Goal: Find specific page/section: Find specific page/section

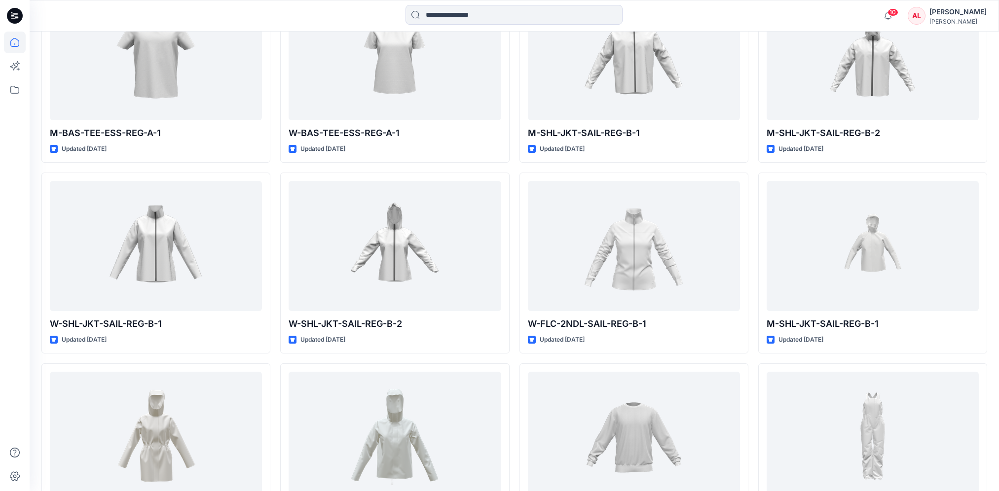
scroll to position [1832, 0]
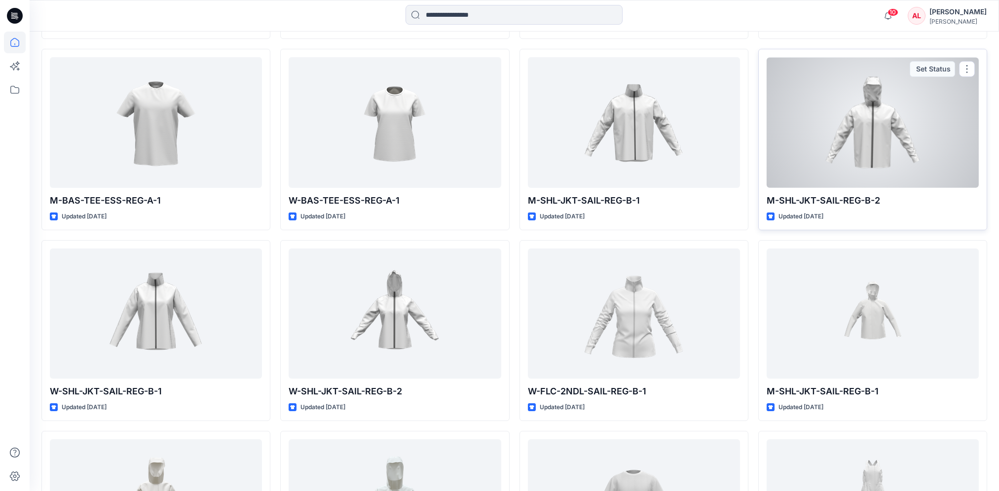
click at [872, 158] on div at bounding box center [873, 122] width 212 height 131
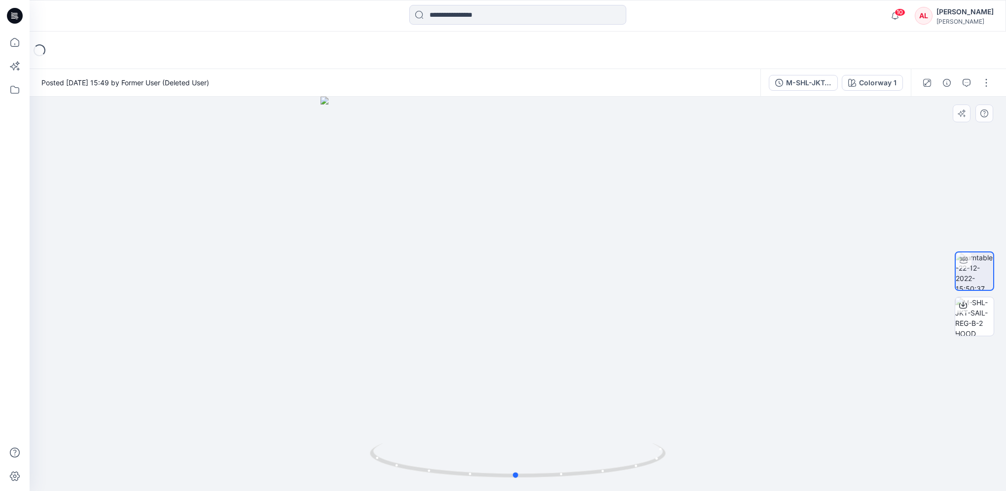
drag, startPoint x: 564, startPoint y: 294, endPoint x: 514, endPoint y: 321, distance: 57.4
click at [514, 322] on div at bounding box center [518, 294] width 977 height 395
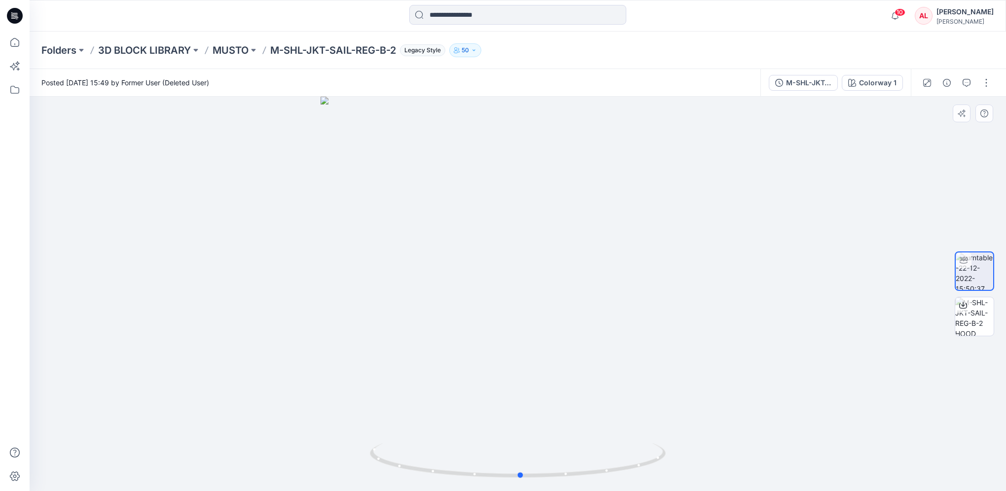
drag, startPoint x: 499, startPoint y: 330, endPoint x: 574, endPoint y: 334, distance: 75.6
click at [574, 334] on div at bounding box center [518, 294] width 977 height 395
drag, startPoint x: 644, startPoint y: 324, endPoint x: 615, endPoint y: 346, distance: 36.9
click at [615, 346] on div at bounding box center [518, 294] width 977 height 395
click at [987, 84] on button "button" at bounding box center [987, 83] width 16 height 16
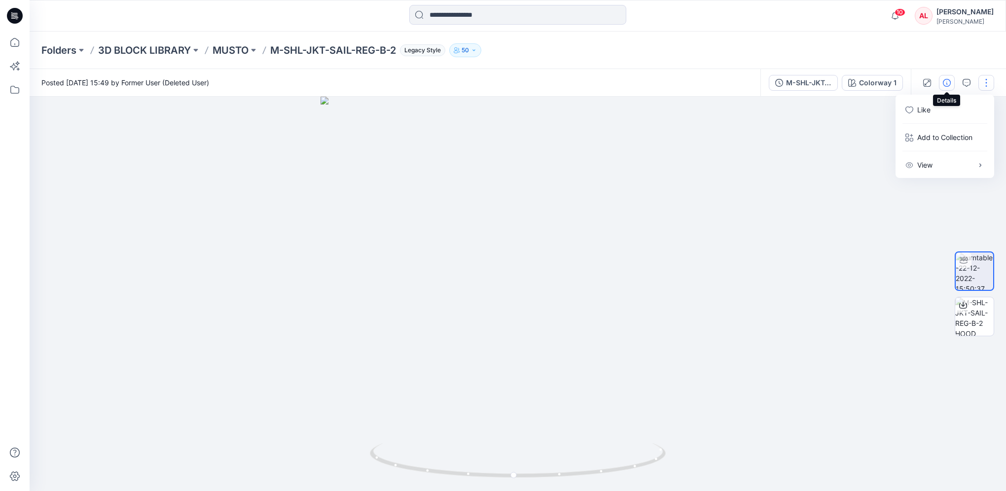
click at [945, 82] on icon "button" at bounding box center [947, 83] width 8 height 8
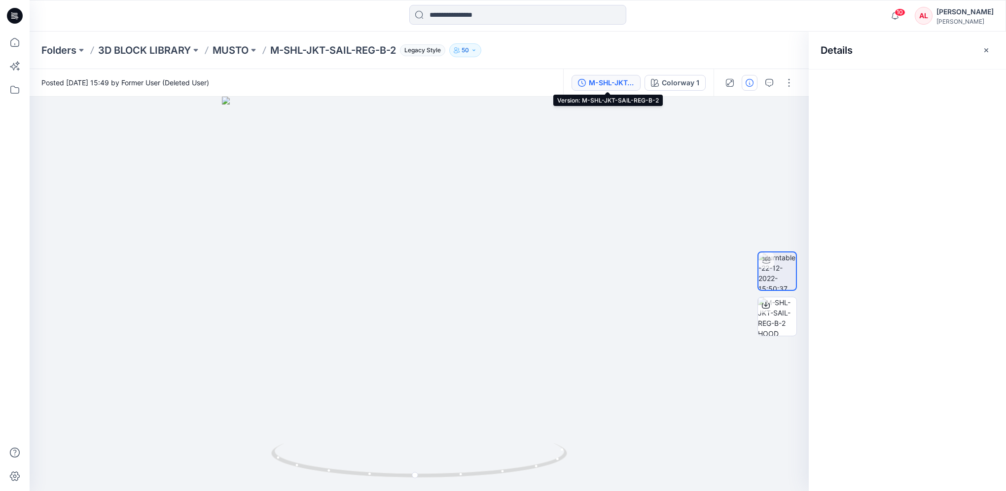
click at [598, 82] on div "M-SHL-JKT-SAIL-REG-B-2" at bounding box center [611, 82] width 45 height 11
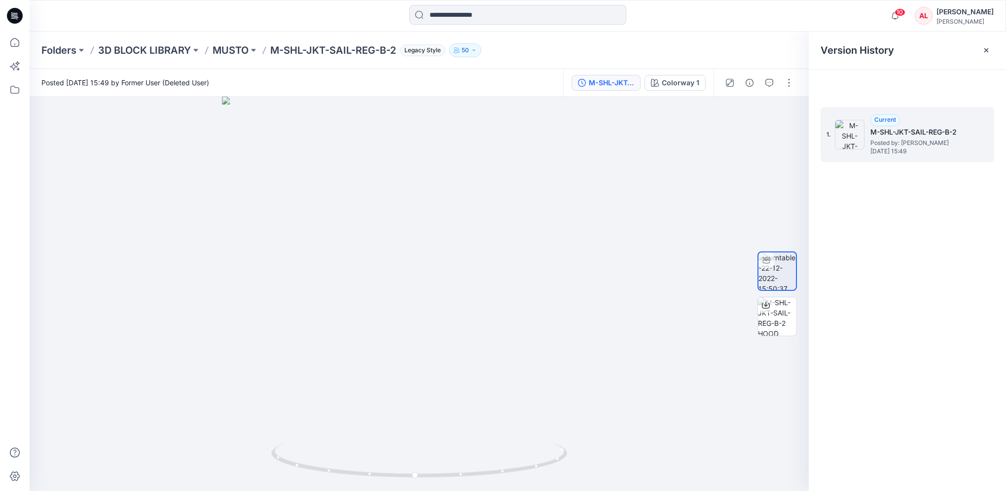
click at [939, 131] on h5 "M-SHL-JKT-SAIL-REG-B-2" at bounding box center [920, 132] width 99 height 12
click at [893, 130] on h5 "M-SHL-JKT-SAIL-REG-B-2" at bounding box center [920, 132] width 99 height 12
drag, startPoint x: 893, startPoint y: 130, endPoint x: 914, endPoint y: 134, distance: 20.5
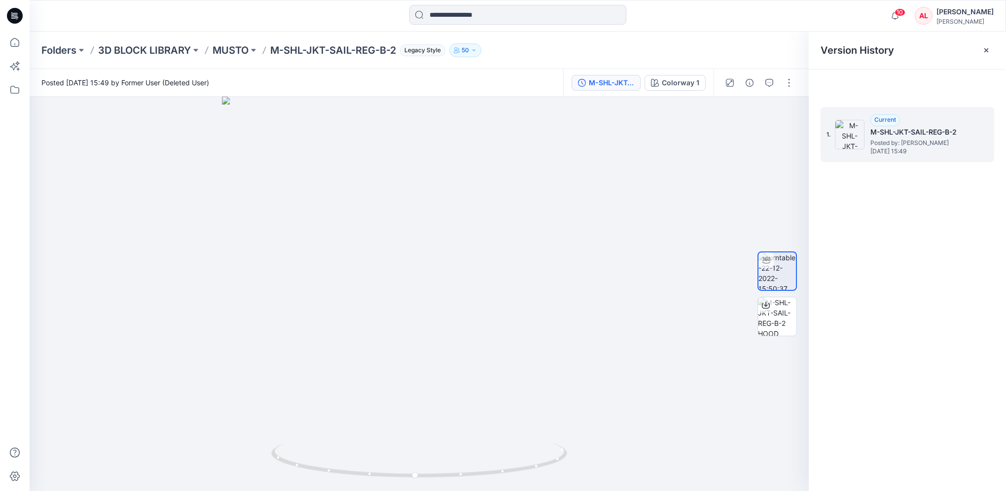
click at [913, 134] on h5 "M-SHL-JKT-SAIL-REG-B-2" at bounding box center [920, 132] width 99 height 12
click at [969, 136] on h5 "M-SHL-JKT-SAIL-REG-B-2" at bounding box center [920, 132] width 99 height 12
click at [930, 137] on h5 "M-SHL-JKT-SAIL-REG-B-2" at bounding box center [920, 132] width 99 height 12
click at [888, 120] on span "Current" at bounding box center [886, 119] width 22 height 7
click at [855, 137] on img at bounding box center [850, 135] width 30 height 30
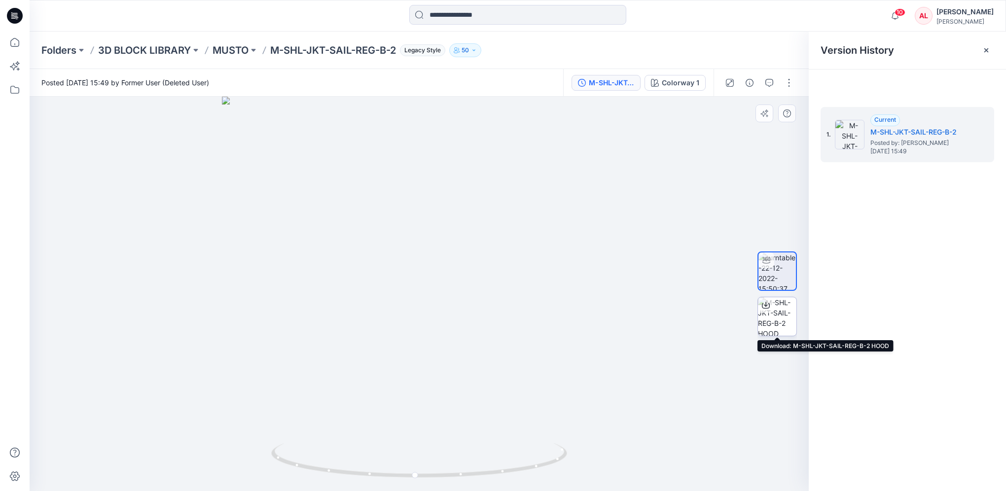
click at [776, 310] on img at bounding box center [777, 316] width 38 height 38
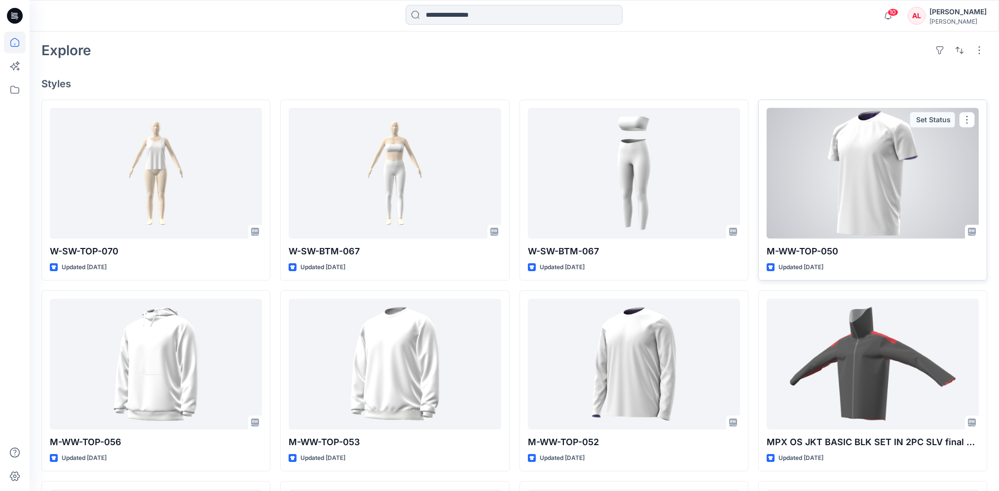
scroll to position [106, 0]
